Goal: Task Accomplishment & Management: Manage account settings

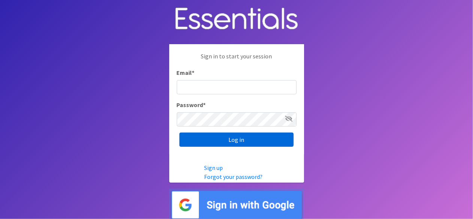
type input "lacey@familynetworknwa.com"
click at [218, 144] on input "Log in" at bounding box center [236, 140] width 114 height 14
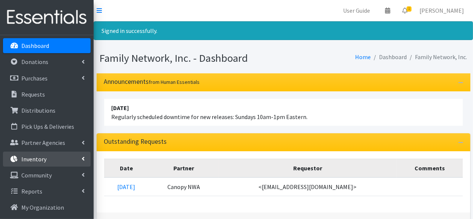
click at [44, 158] on p "Inventory" at bounding box center [33, 159] width 25 height 7
click at [49, 181] on link "Items & Inventory" at bounding box center [47, 175] width 88 height 15
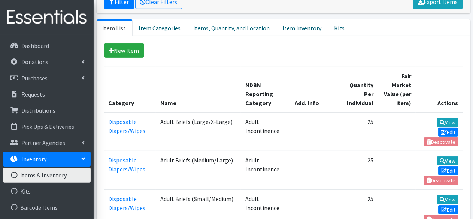
scroll to position [112, 0]
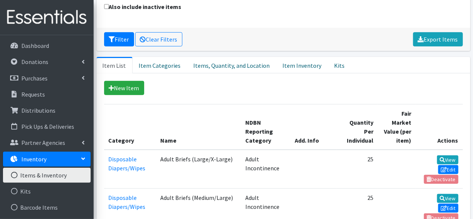
click at [205, 63] on link "Items, Quantity, and Location" at bounding box center [231, 65] width 89 height 16
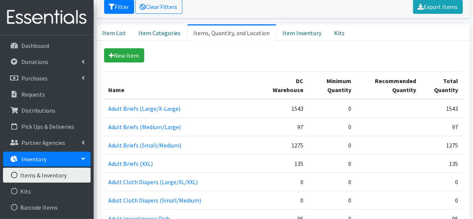
scroll to position [187, 0]
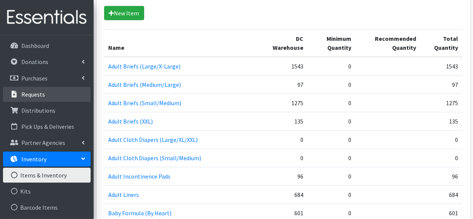
click at [33, 91] on p "Requests" at bounding box center [33, 94] width 24 height 7
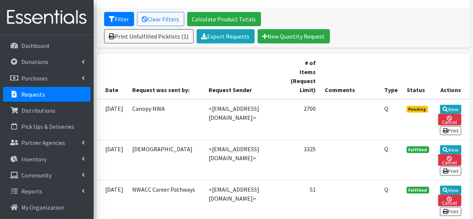
scroll to position [150, 0]
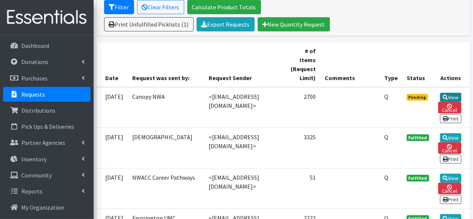
click at [445, 95] on link "View" at bounding box center [450, 97] width 21 height 9
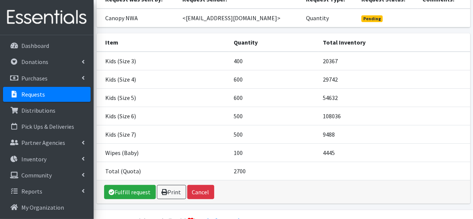
scroll to position [64, 0]
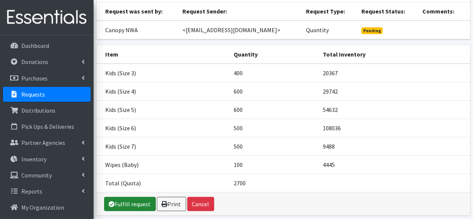
click at [137, 210] on link "Fulfill request" at bounding box center [130, 204] width 52 height 14
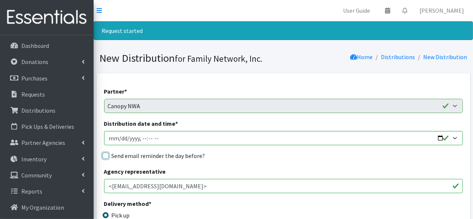
click at [106, 155] on input "Send email reminder the day before?" at bounding box center [106, 156] width 6 height 6
checkbox input "true"
click at [440, 138] on input "Distribution date and time *" at bounding box center [283, 138] width 359 height 14
type input "2025-09-30T13:00"
drag, startPoint x: 275, startPoint y: 78, endPoint x: 274, endPoint y: 96, distance: 17.6
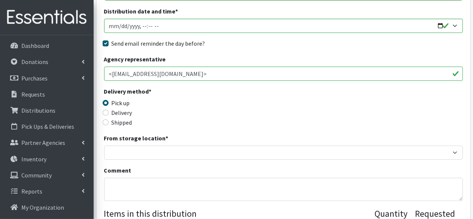
scroll to position [150, 0]
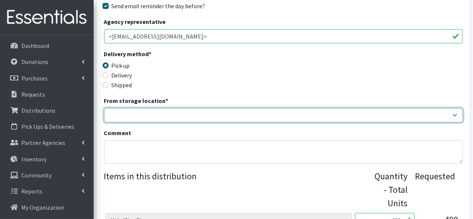
click at [133, 117] on select "DC Warehouse" at bounding box center [283, 115] width 359 height 14
select select "421"
click at [104, 108] on select "DC Warehouse" at bounding box center [283, 115] width 359 height 14
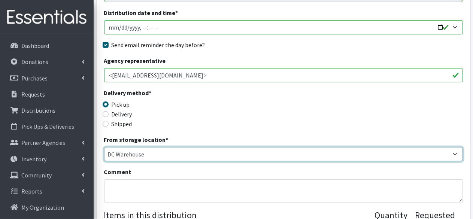
scroll to position [37, 0]
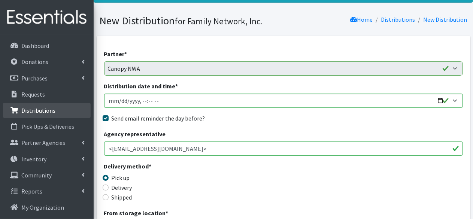
click at [32, 111] on p "Distributions" at bounding box center [38, 110] width 34 height 7
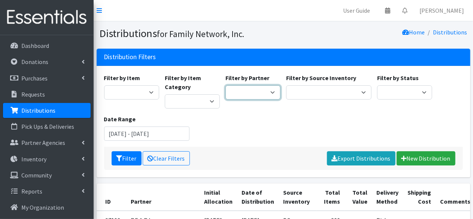
click at [279, 94] on select "2nd Street Pantry Missions Arkansas Coalition of Marshallese Bread of Life Cano…" at bounding box center [253, 92] width 55 height 14
select select "1482"
click at [226, 85] on select "2nd Street Pantry Missions Arkansas Coalition of Marshallese Bread of Life Cano…" at bounding box center [253, 92] width 55 height 14
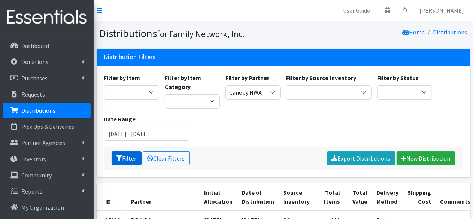
click at [127, 156] on button "Filter" at bounding box center [127, 158] width 30 height 14
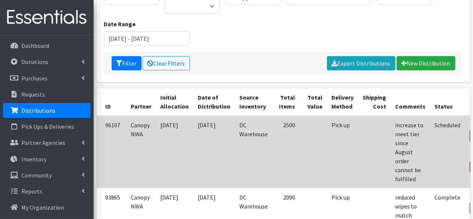
scroll to position [112, 0]
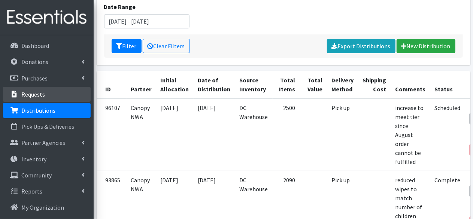
click at [31, 91] on p "Requests" at bounding box center [33, 94] width 24 height 7
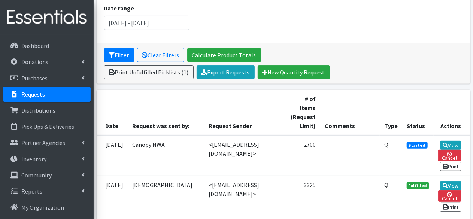
scroll to position [150, 0]
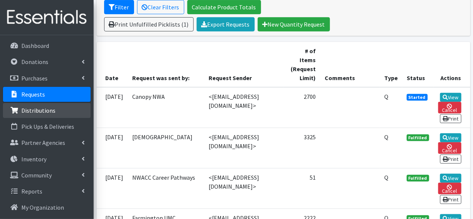
click at [27, 105] on link "Distributions" at bounding box center [47, 110] width 88 height 15
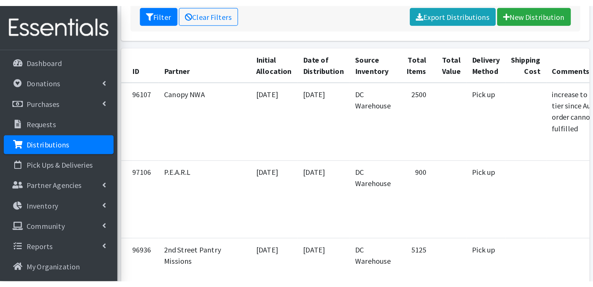
scroll to position [141, 0]
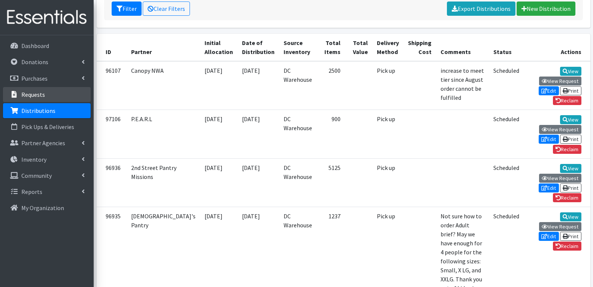
click at [30, 94] on p "Requests" at bounding box center [33, 94] width 24 height 7
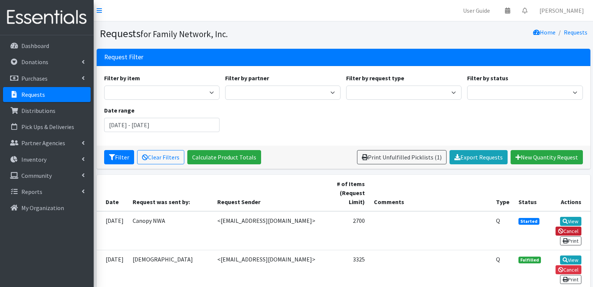
click at [571, 232] on link "Cancel" at bounding box center [569, 230] width 26 height 9
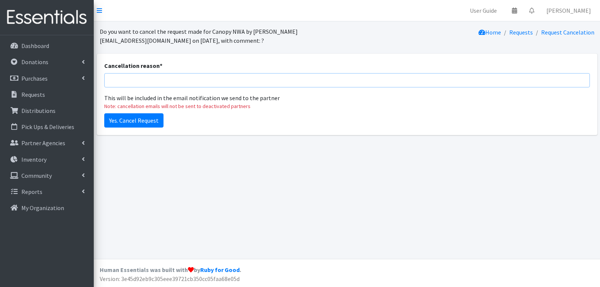
click at [146, 80] on input "Cancellation reason *" at bounding box center [346, 80] width 485 height 14
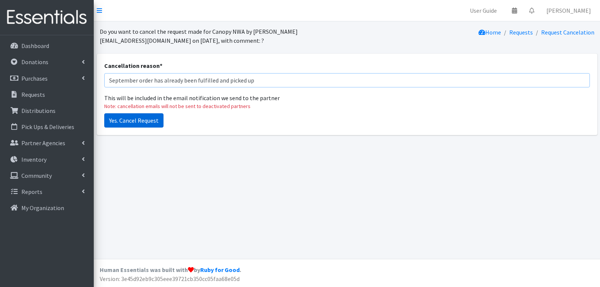
type input "September order has already been fulfilled and picked up"
click at [136, 121] on input "Yes. Cancel Request" at bounding box center [133, 120] width 59 height 14
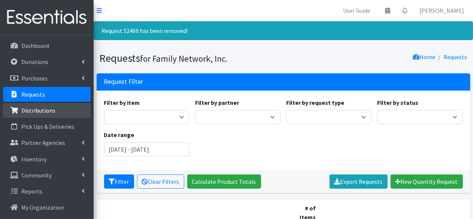
click at [44, 113] on p "Distributions" at bounding box center [38, 110] width 34 height 7
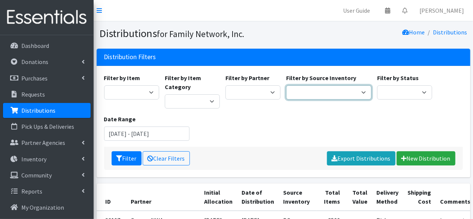
click at [309, 94] on select "DC Warehouse" at bounding box center [328, 92] width 85 height 14
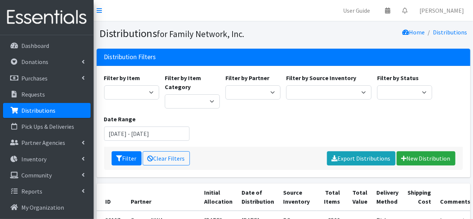
click at [254, 135] on div "Filter by Item Adult Briefs (Large/X-Large) Adult Briefs (Medium/Large) Adult B…" at bounding box center [283, 109] width 365 height 73
click at [152, 132] on input "July 25, 2025 - October 25, 2025" at bounding box center [146, 134] width 85 height 14
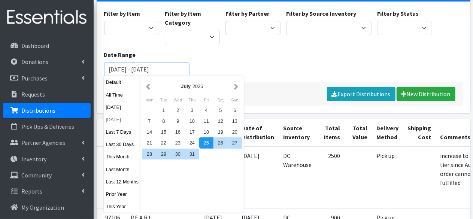
scroll to position [75, 0]
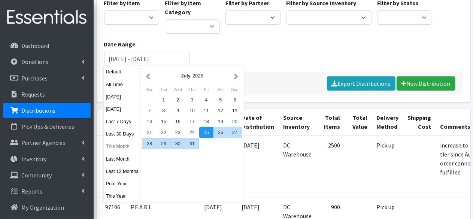
click at [118, 149] on button "This Month" at bounding box center [122, 146] width 37 height 11
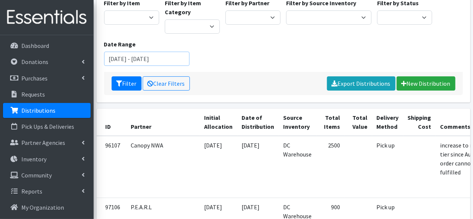
click at [150, 56] on input "September 1, 2025 - September 30, 2025" at bounding box center [146, 59] width 85 height 14
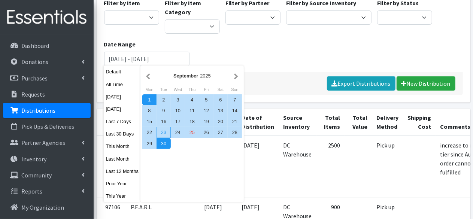
click at [162, 132] on div "23" at bounding box center [164, 132] width 14 height 11
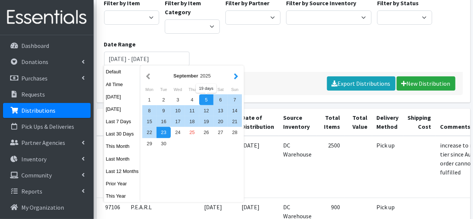
click at [239, 78] on button "button" at bounding box center [236, 75] width 8 height 9
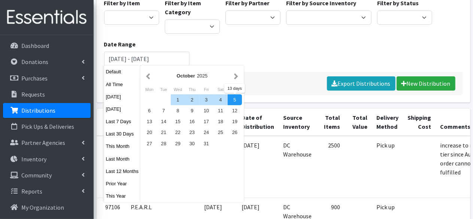
click at [232, 102] on div "5" at bounding box center [235, 99] width 14 height 11
type input "[DATE] - [DATE]"
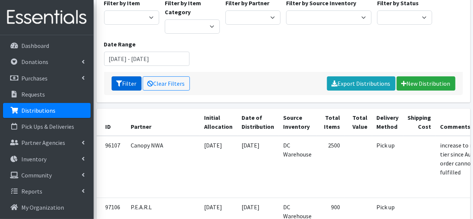
click at [122, 79] on button "Filter" at bounding box center [127, 83] width 30 height 14
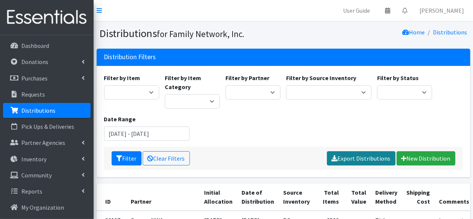
click at [336, 156] on icon at bounding box center [335, 159] width 6 height 6
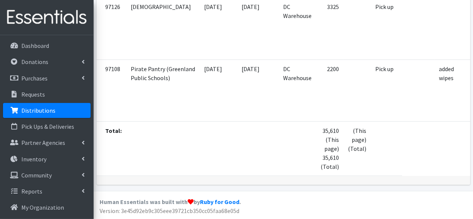
scroll to position [0, 31]
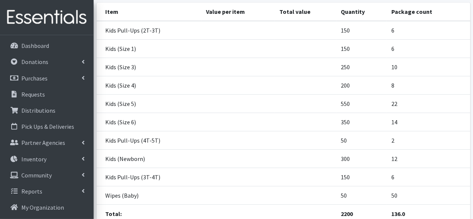
scroll to position [179, 0]
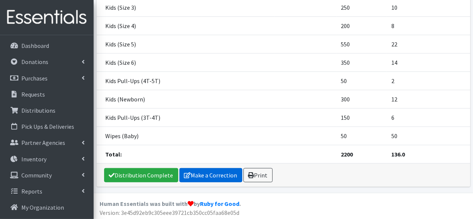
click at [211, 175] on link "Make a Correction" at bounding box center [210, 175] width 63 height 14
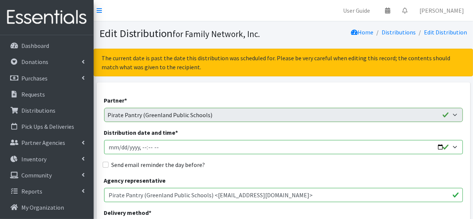
click at [440, 147] on input "Distribution date and time *" at bounding box center [283, 147] width 359 height 14
type input "2025-09-30T13:00"
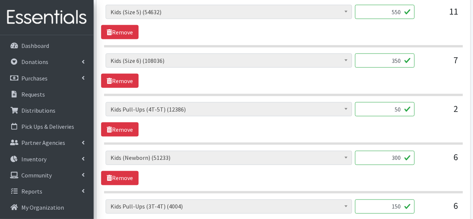
scroll to position [752, 0]
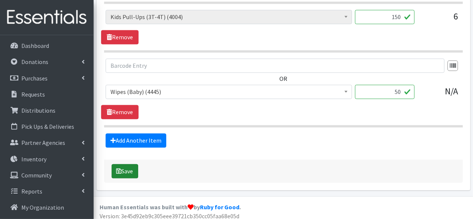
click at [126, 167] on button "Save" at bounding box center [125, 171] width 27 height 14
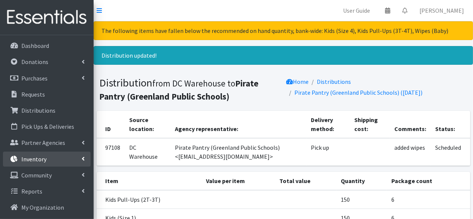
click at [24, 161] on p "Inventory" at bounding box center [33, 159] width 25 height 7
click at [42, 176] on link "Items & Inventory" at bounding box center [47, 175] width 88 height 15
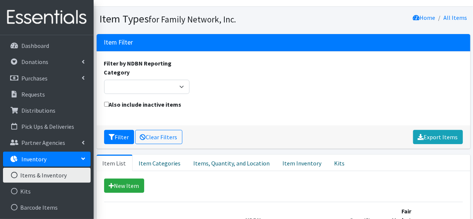
scroll to position [37, 0]
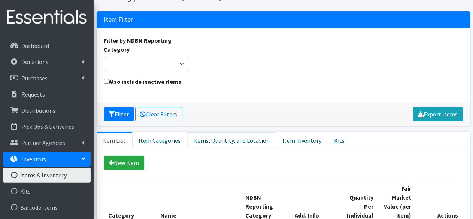
click at [223, 140] on link "Items, Quantity, and Location" at bounding box center [231, 140] width 89 height 16
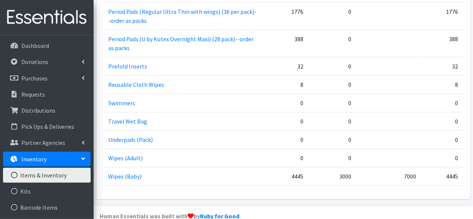
scroll to position [1174, 0]
